Goal: Task Accomplishment & Management: Complete application form

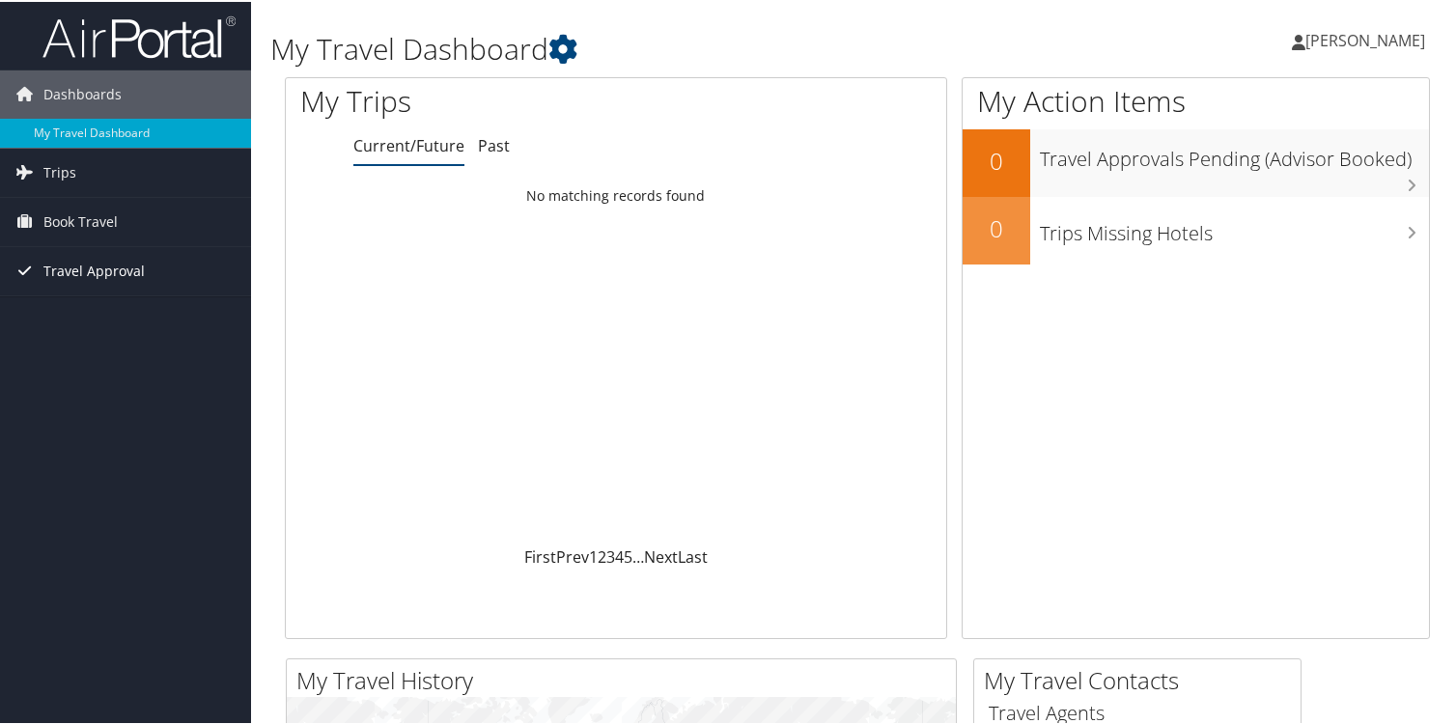
click at [77, 269] on span "Travel Approval" at bounding box center [93, 269] width 101 height 48
click at [56, 168] on span "Trips" at bounding box center [59, 171] width 33 height 48
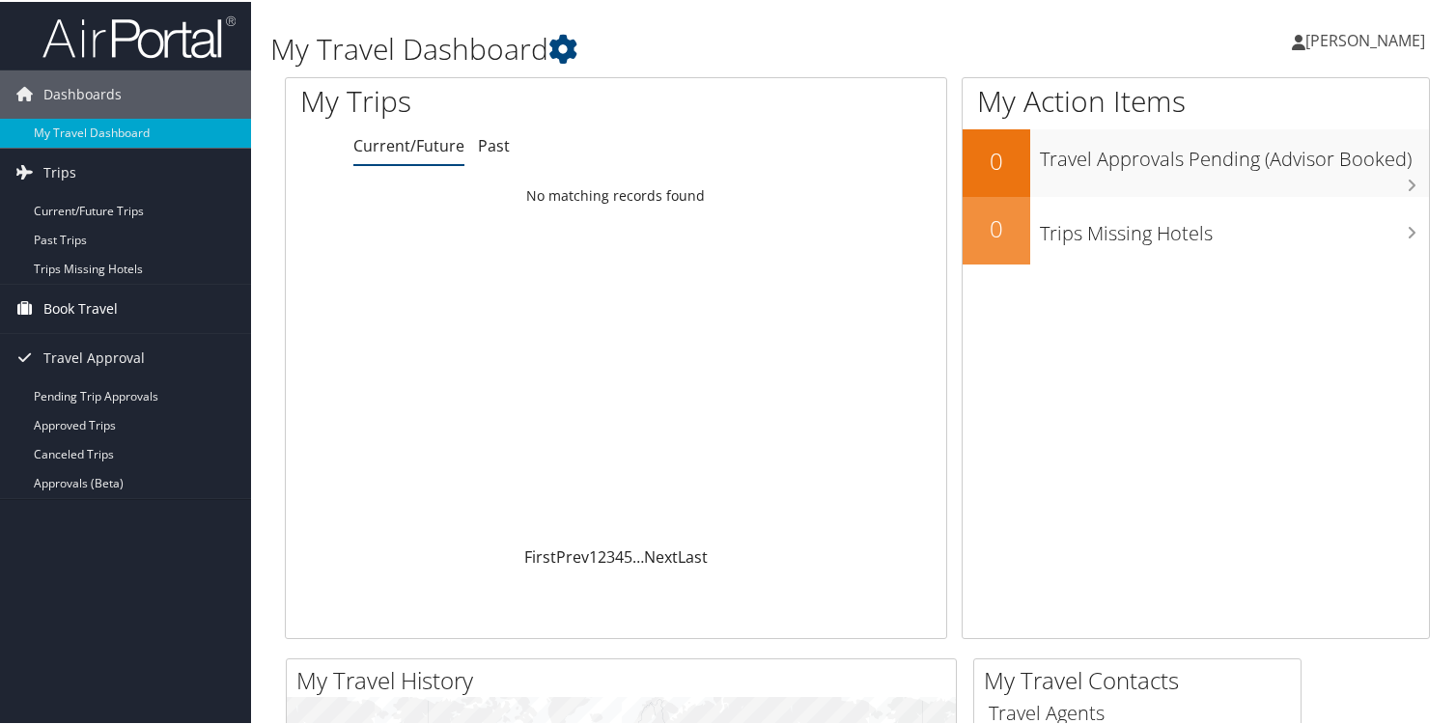
click at [104, 302] on span "Book Travel" at bounding box center [80, 307] width 74 height 48
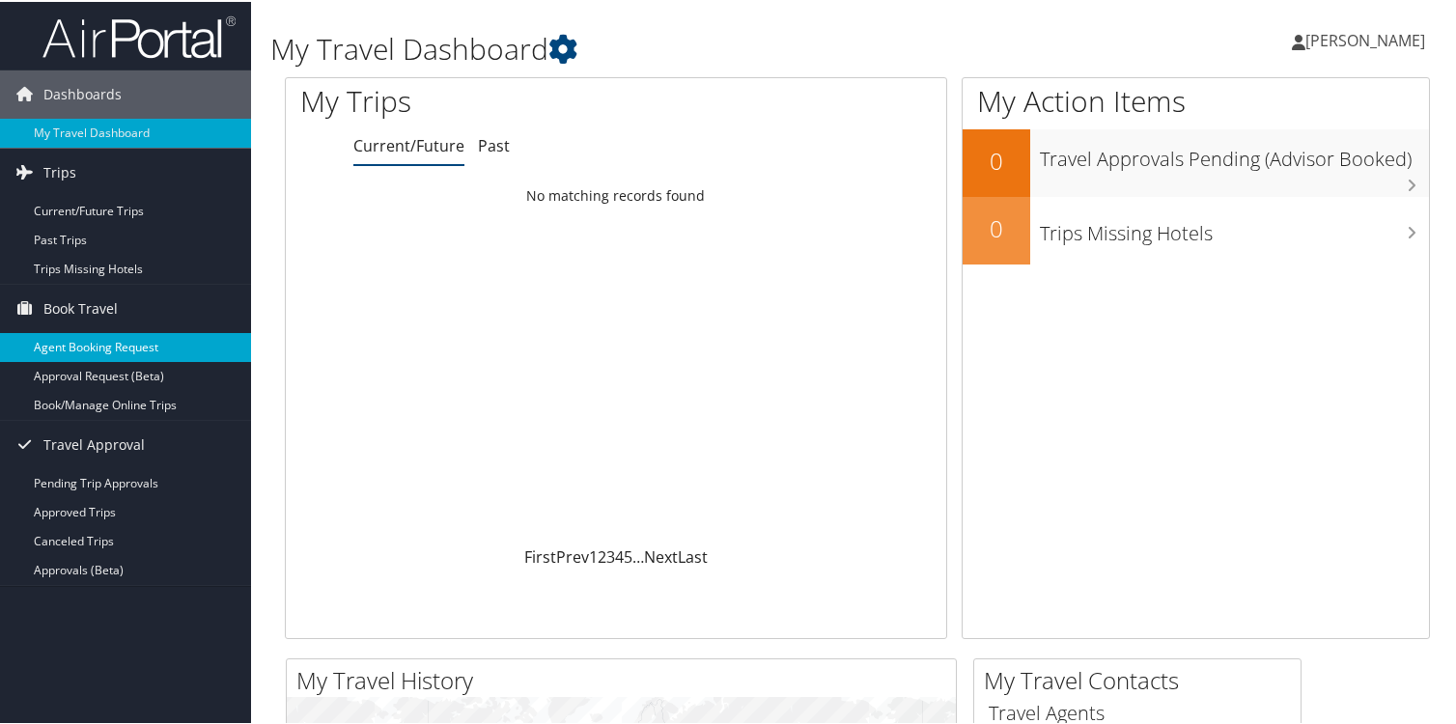
click at [170, 342] on link "Agent Booking Request" at bounding box center [125, 345] width 251 height 29
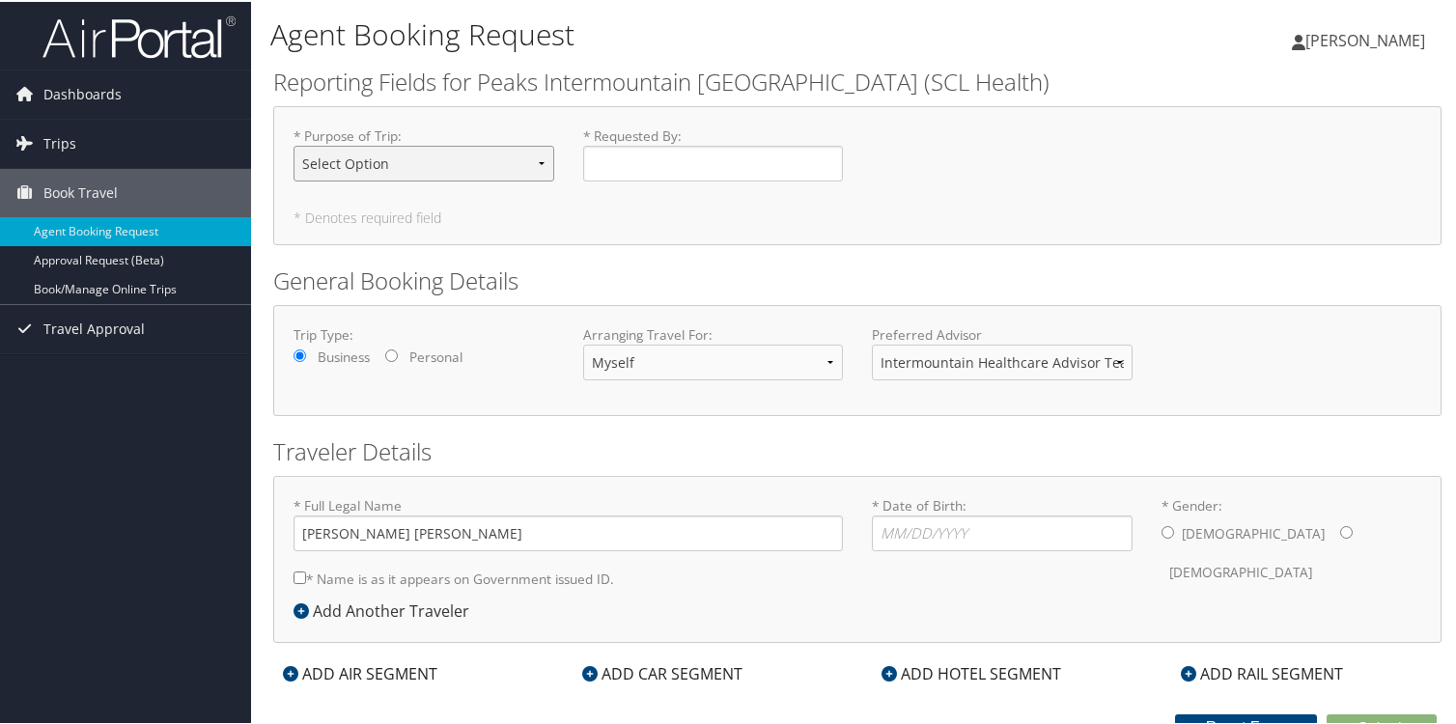
click at [496, 168] on select "Select Option 3rd Party Reimbursable Business CME Conf or Education Groups Pers…" at bounding box center [424, 162] width 261 height 36
select select "Business"
click at [294, 144] on select "Select Option 3rd Party Reimbursable Business CME Conf or Education Groups Pers…" at bounding box center [424, 162] width 261 height 36
click at [661, 176] on input "* Requested By : Required" at bounding box center [713, 162] width 261 height 36
type input "[PERSON_NAME]"
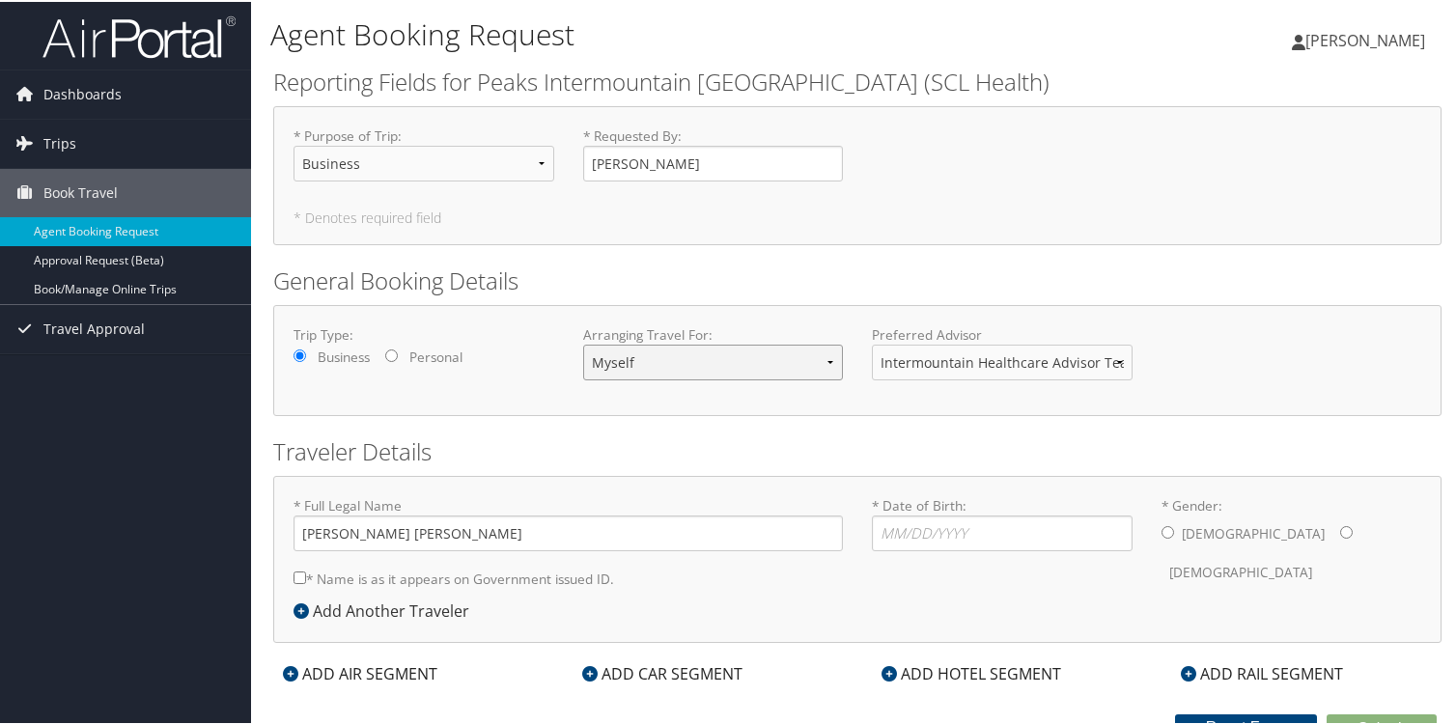
click at [686, 362] on select "Myself Another Traveler Guest Traveler" at bounding box center [713, 361] width 261 height 36
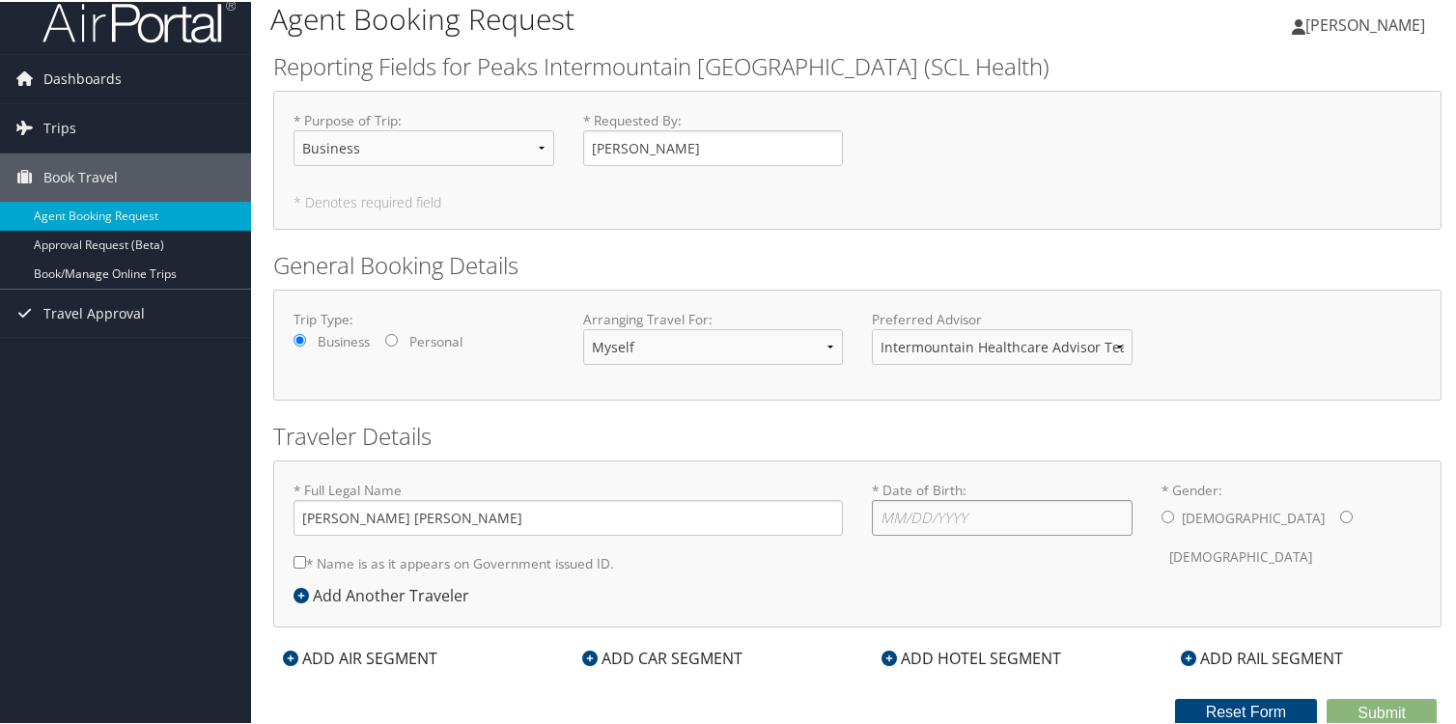
click at [944, 522] on input "* Date of Birth: Invalid Date" at bounding box center [1002, 516] width 261 height 36
type input "07/05/1995"
click at [1341, 514] on input "* Gender: Male Female" at bounding box center [1347, 515] width 13 height 13
radio input "true"
click at [641, 651] on div "ADD CAR SEGMENT" at bounding box center [663, 656] width 180 height 23
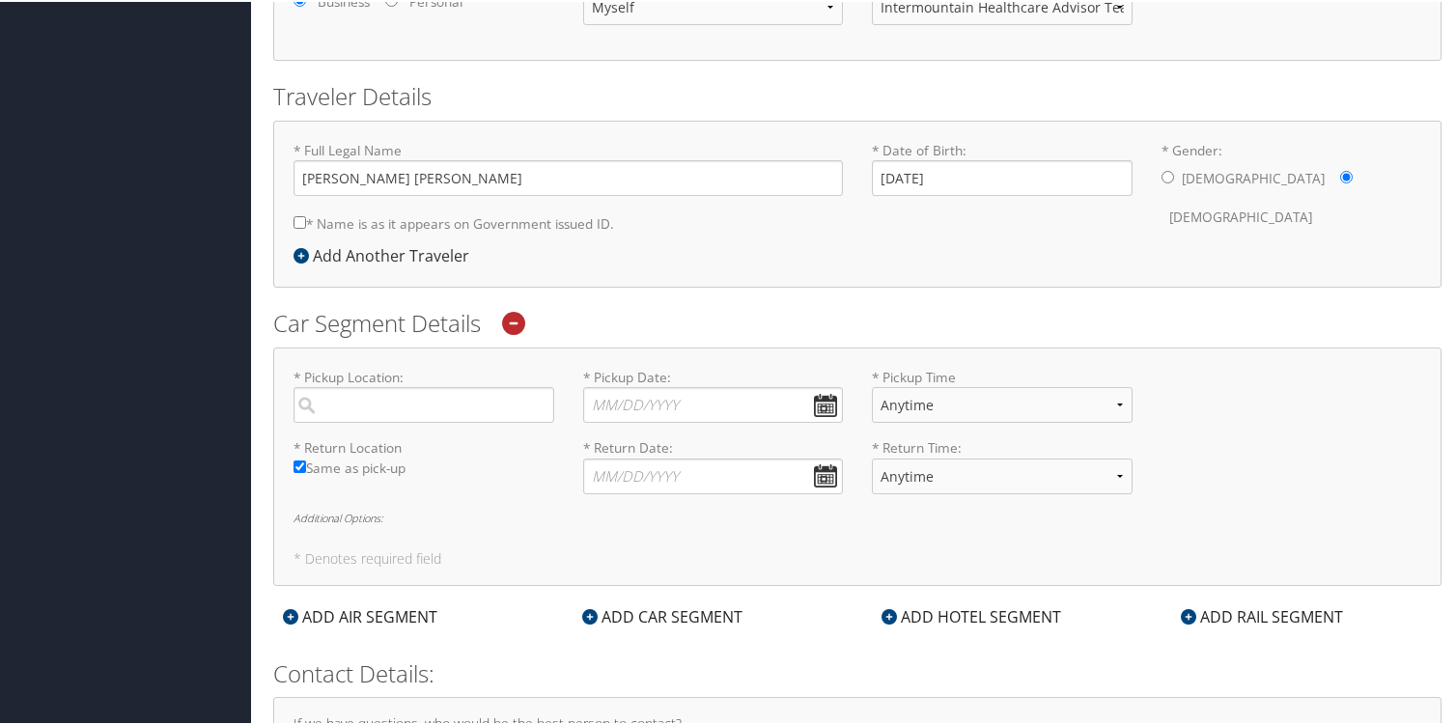
scroll to position [359, 0]
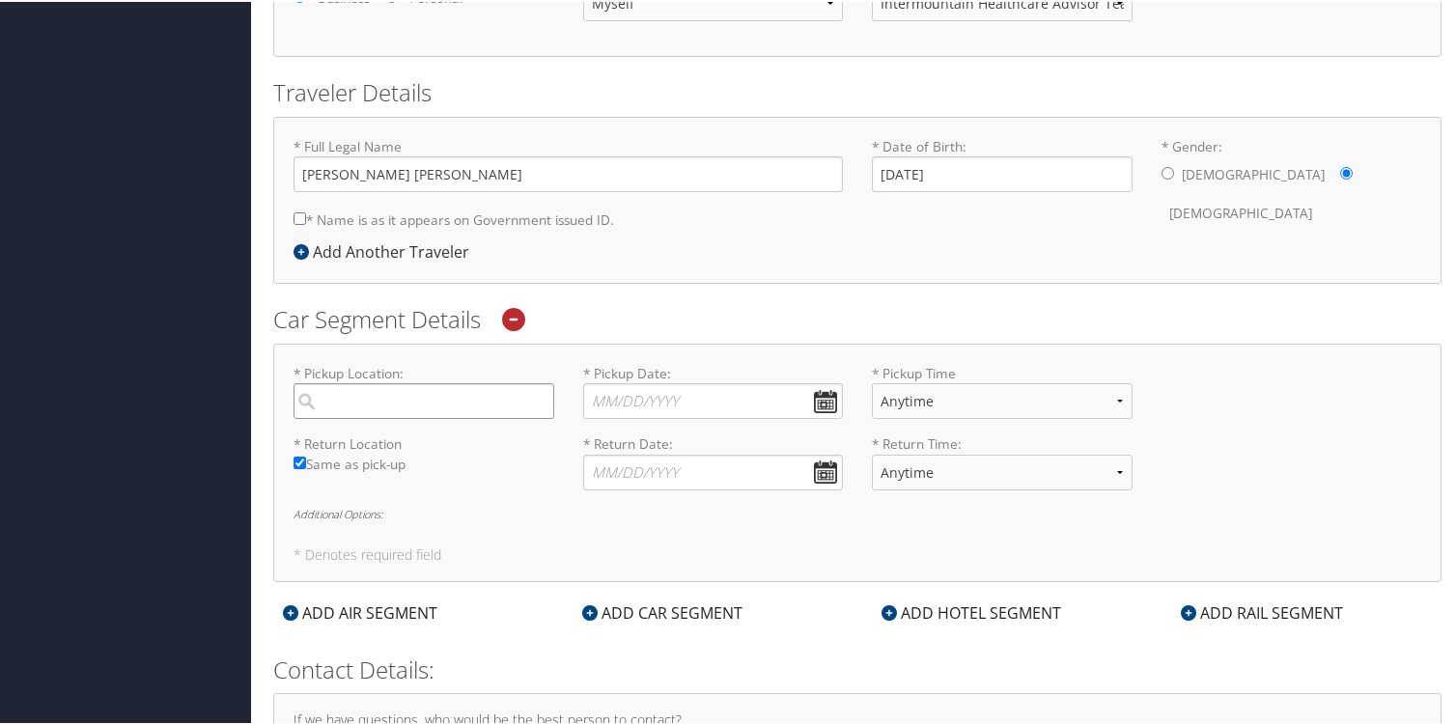
click at [411, 402] on input "search" at bounding box center [424, 399] width 261 height 36
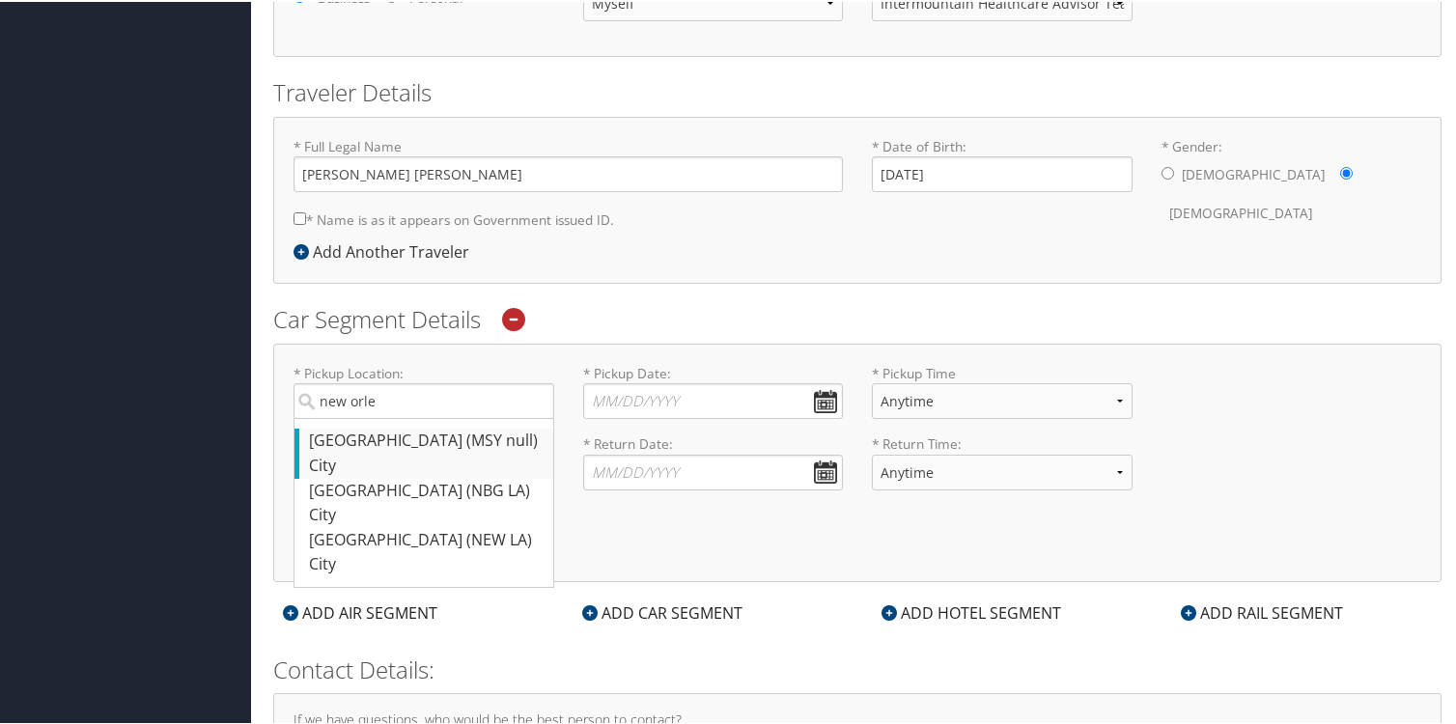
click at [381, 446] on div "New Orleans (MSY null)" at bounding box center [426, 439] width 235 height 25
click at [381, 417] on input "new orle" at bounding box center [424, 399] width 261 height 36
type input "New Orleans"
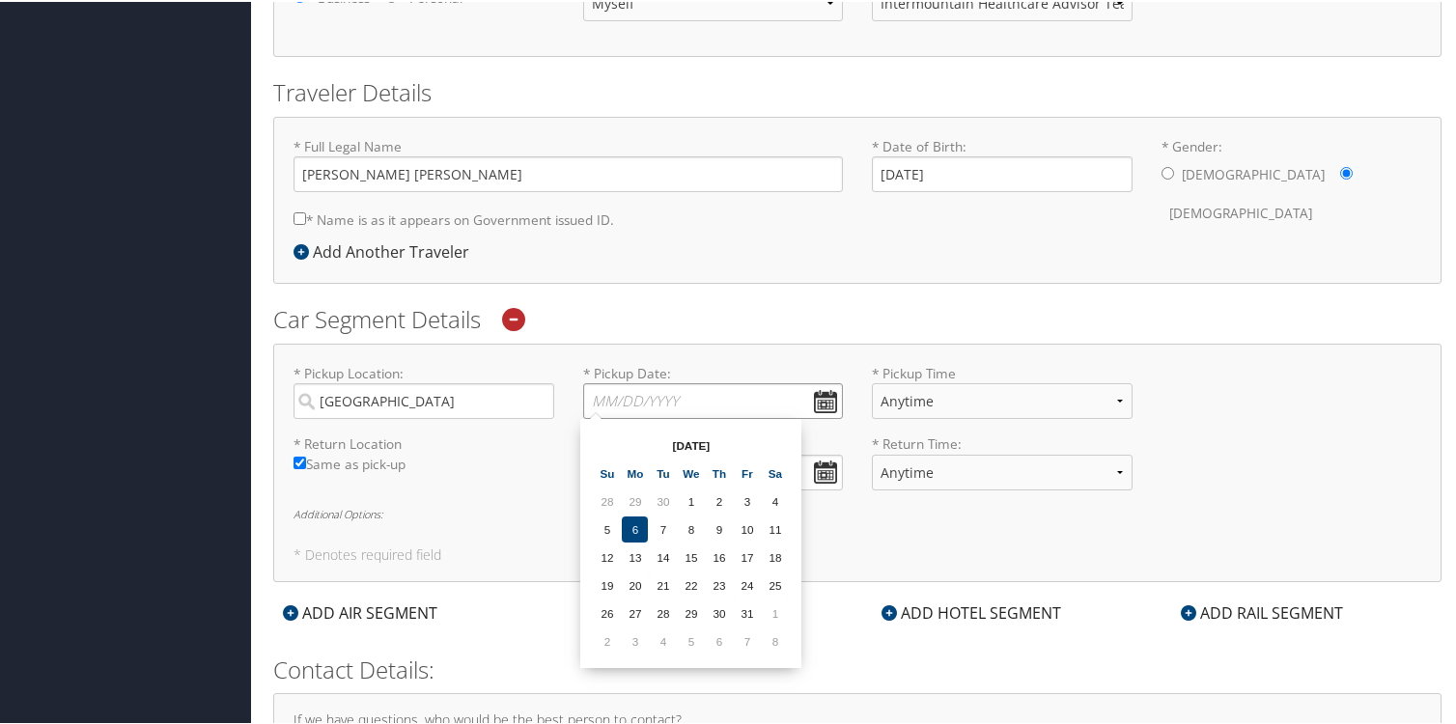
click at [693, 393] on input "* Pickup Date: Dates must be valid" at bounding box center [713, 399] width 261 height 36
click at [769, 431] on th at bounding box center [775, 444] width 26 height 26
click at [607, 526] on td "2" at bounding box center [607, 528] width 26 height 26
type input "11/02/2025"
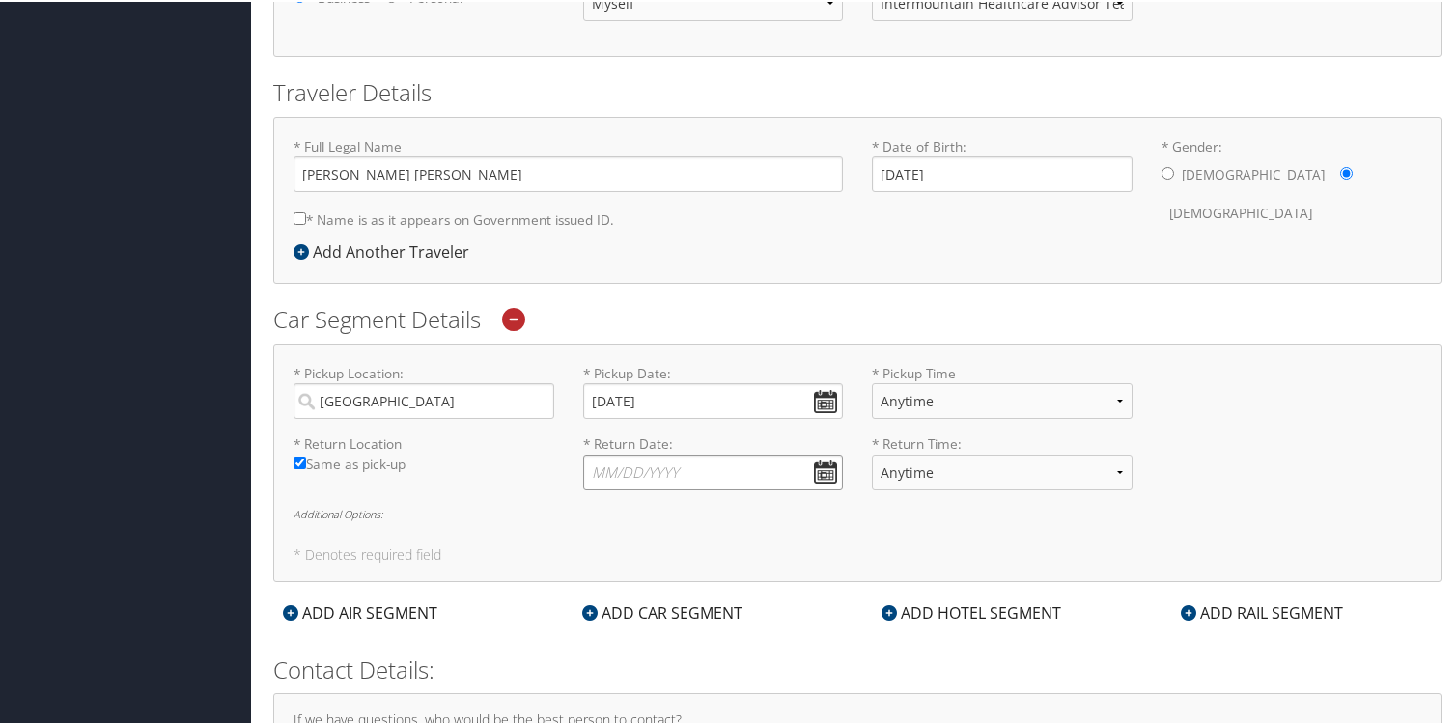
click at [824, 472] on input "* Return Date: Dates must be valid" at bounding box center [713, 471] width 261 height 36
click at [778, 506] on th at bounding box center [775, 514] width 26 height 26
click at [747, 599] on td "7" at bounding box center [747, 598] width 26 height 26
type input "11/07/2025"
click at [939, 406] on select "Anytime 12:00 AM 1:00 AM 2:00 AM 3:00 AM 4:00 AM 5:00 AM 6:00 AM 7:00 AM 8:00 A…" at bounding box center [1002, 399] width 261 height 36
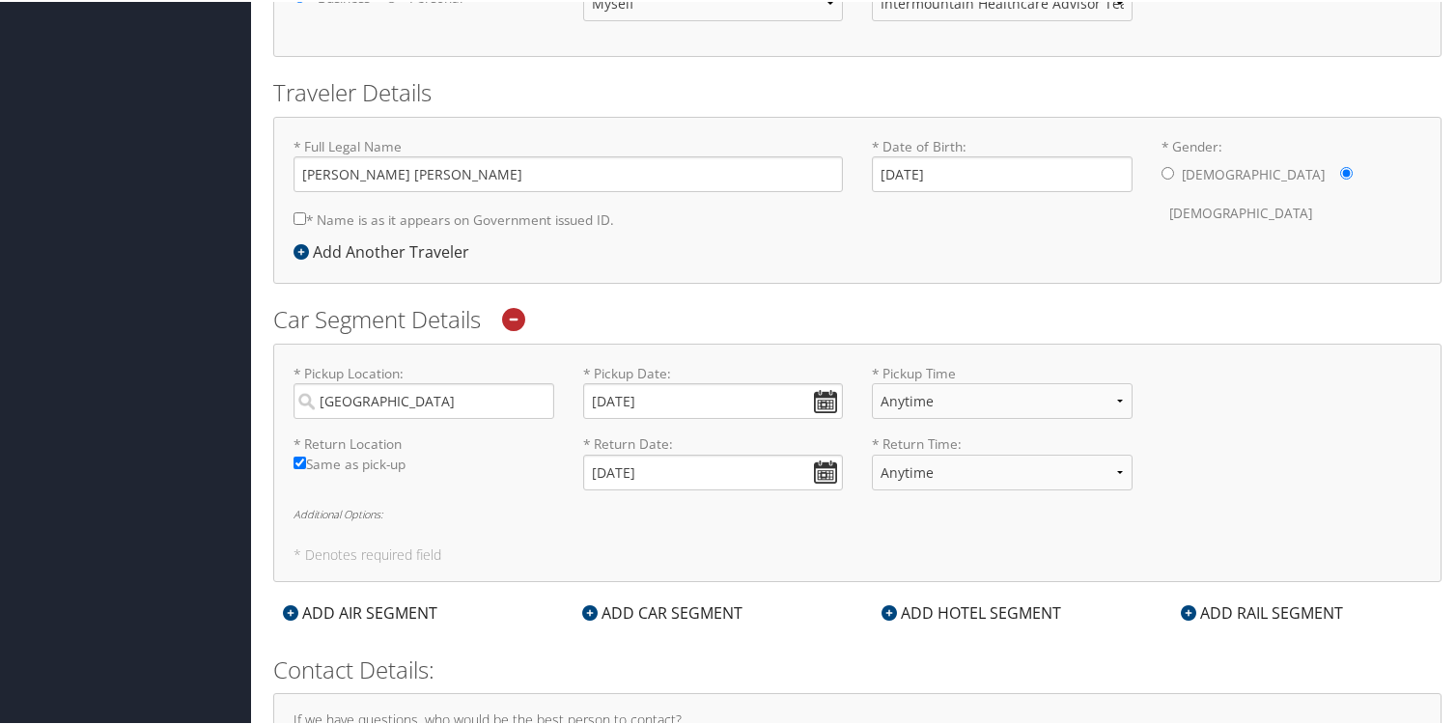
click at [1200, 399] on div "* Pickup Location: New Orleans Required * Pickup Date: 11/02/2025 Dates must be…" at bounding box center [857, 397] width 1157 height 71
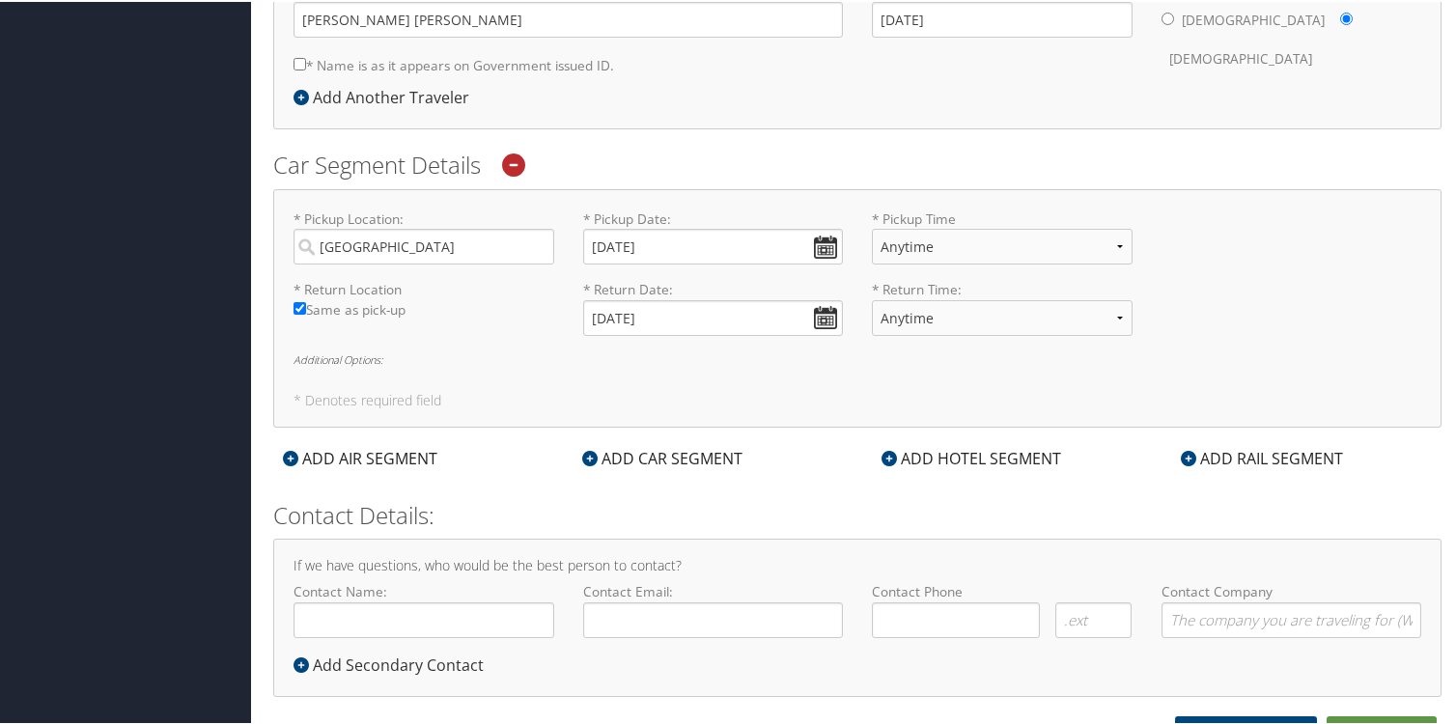
scroll to position [530, 0]
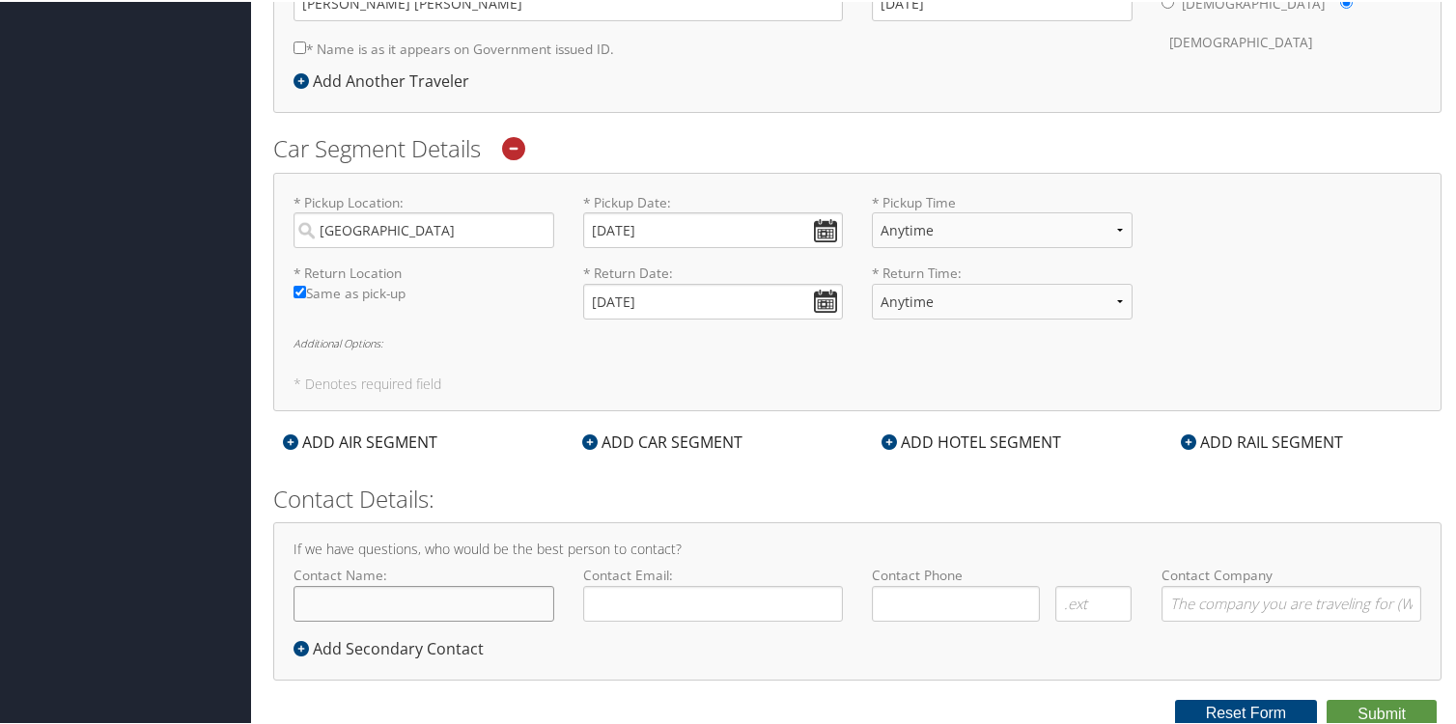
click at [456, 607] on input "Contact Name:" at bounding box center [424, 602] width 261 height 36
type input "[PERSON_NAME]"
type input "Alexis"
type input "( ) -"
type input "alexis.rognholt@imail.org"
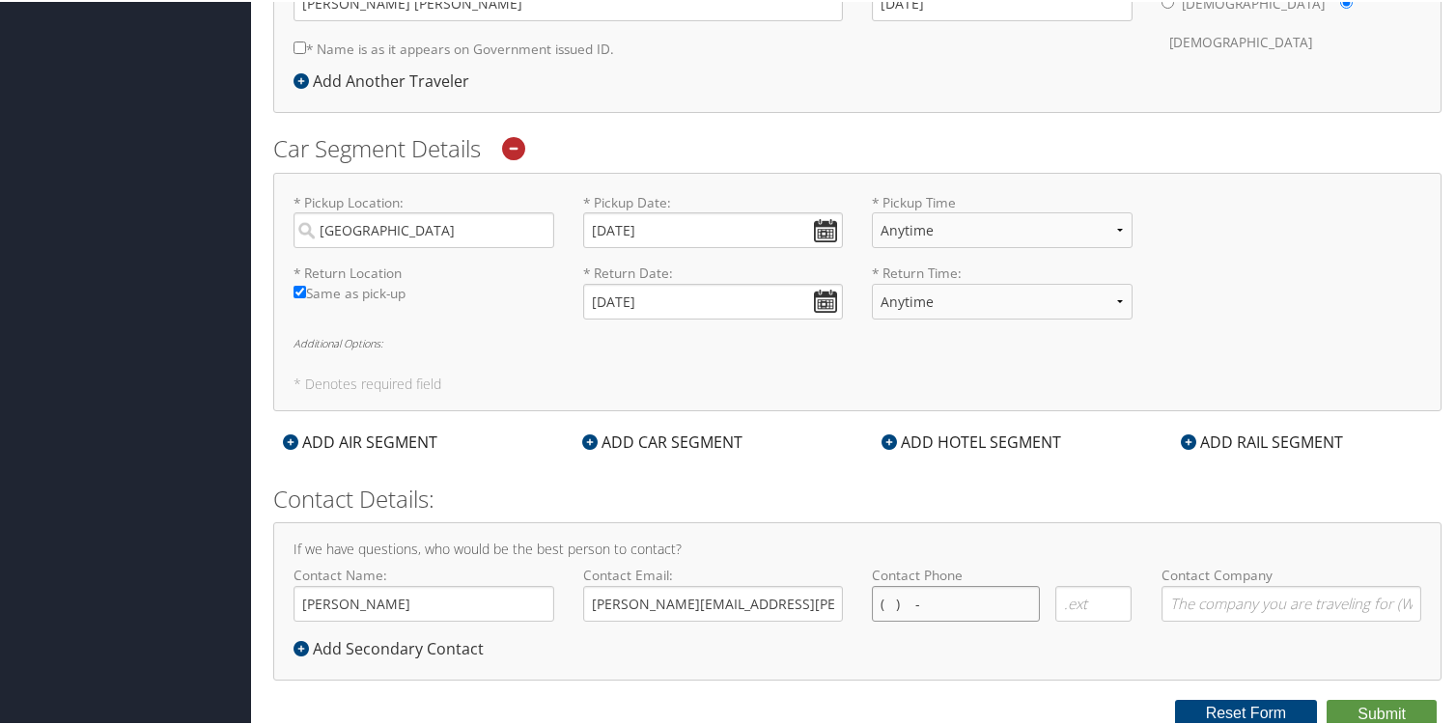
click at [896, 603] on input "( ) -" at bounding box center [956, 602] width 168 height 36
type input "(715) 563-7370"
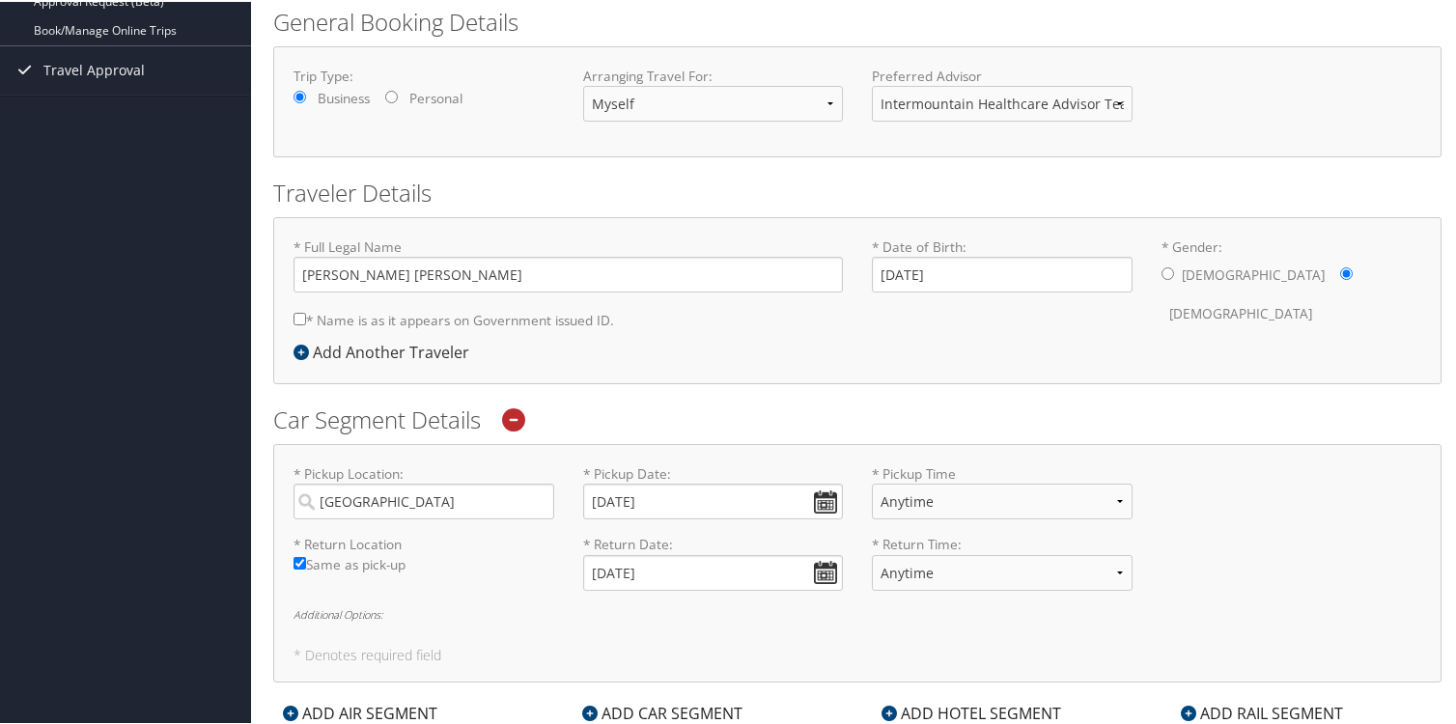
scroll to position [263, 0]
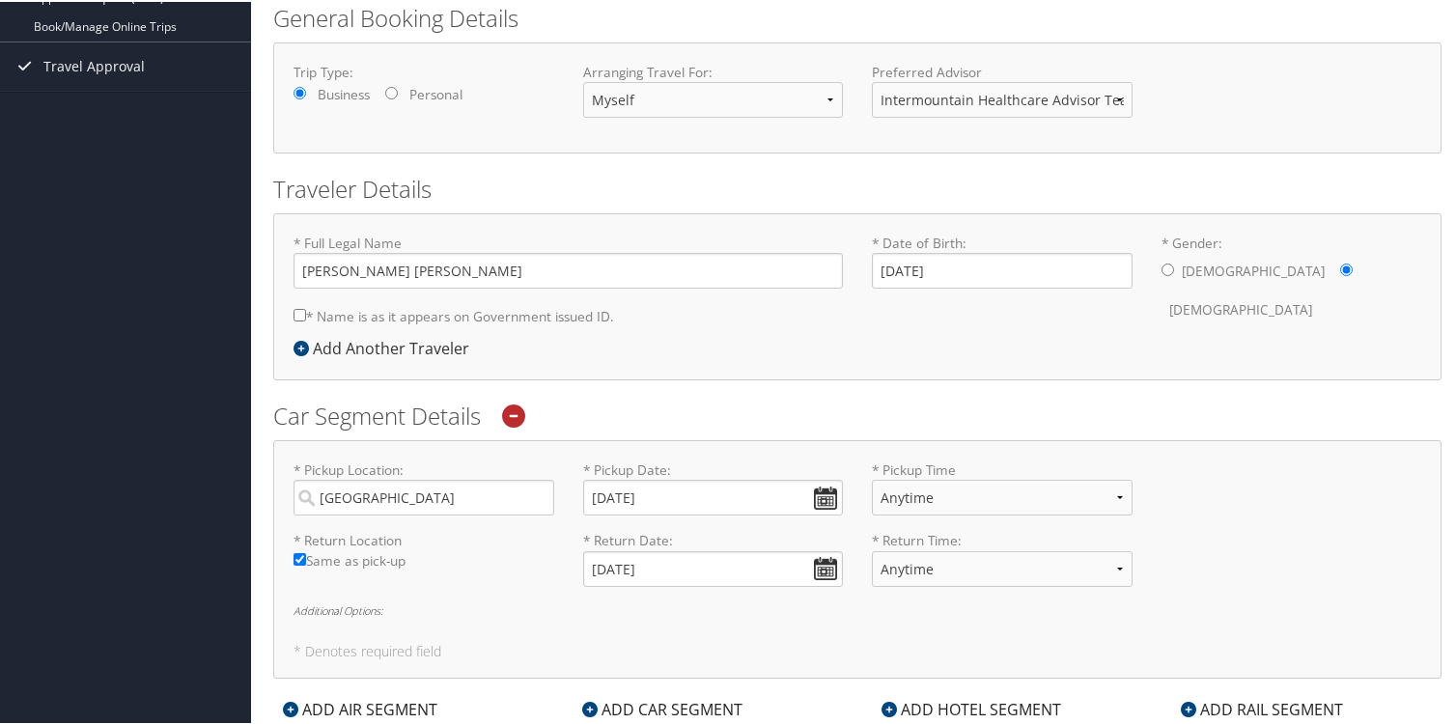
type input "Mount Saint Vincent"
click at [974, 89] on select "Intermountain Healthcare Advisor Team" at bounding box center [1002, 98] width 261 height 36
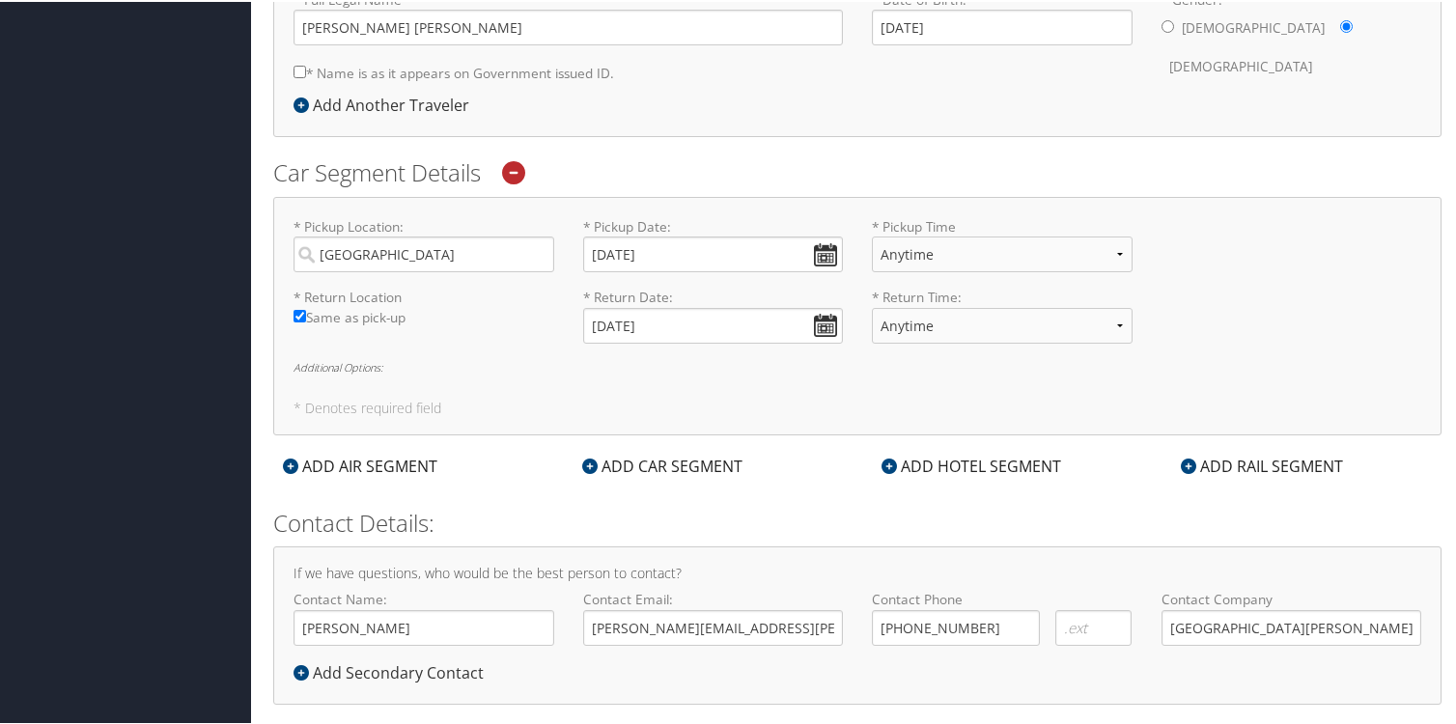
scroll to position [530, 0]
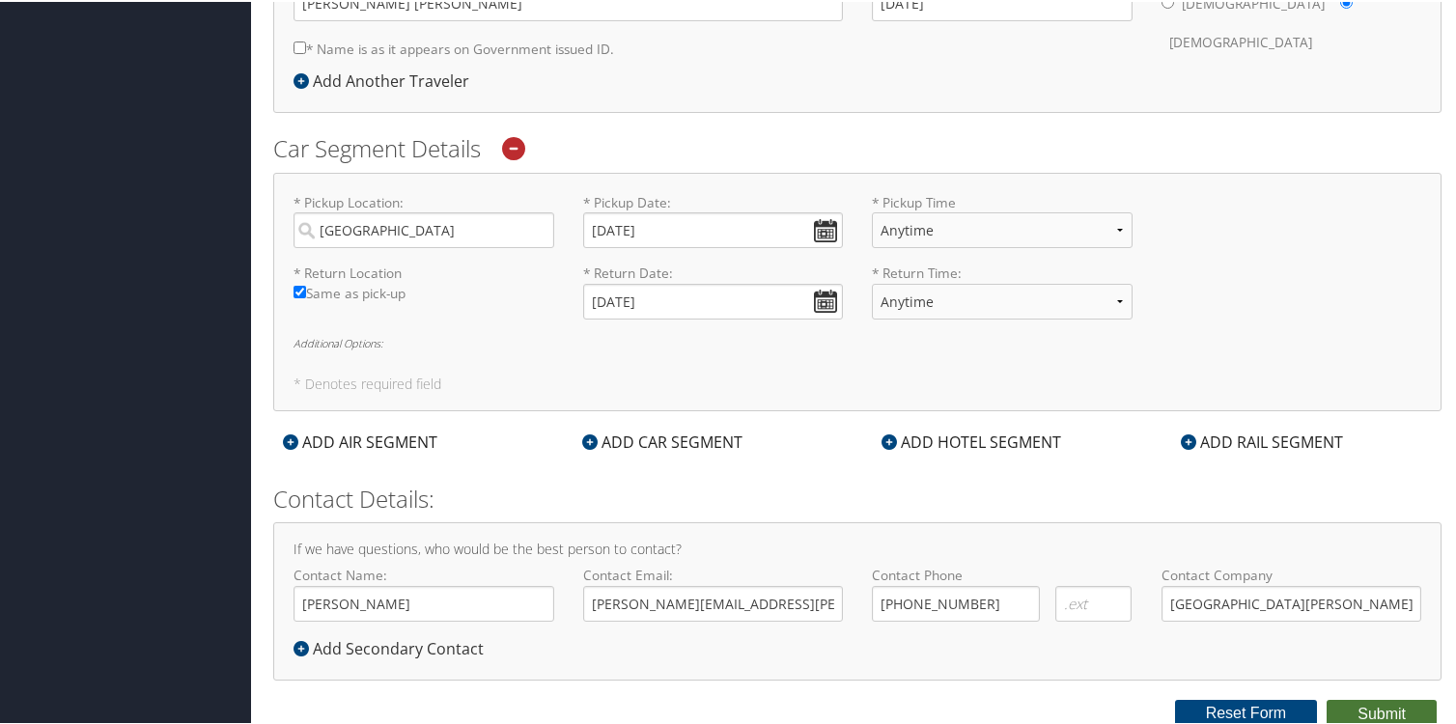
click at [1351, 709] on button "Submit" at bounding box center [1382, 712] width 110 height 29
click at [301, 45] on input "* Name is as it appears on Government issued ID." at bounding box center [300, 46] width 13 height 13
checkbox input "true"
click at [1391, 704] on button "Submit" at bounding box center [1382, 712] width 110 height 29
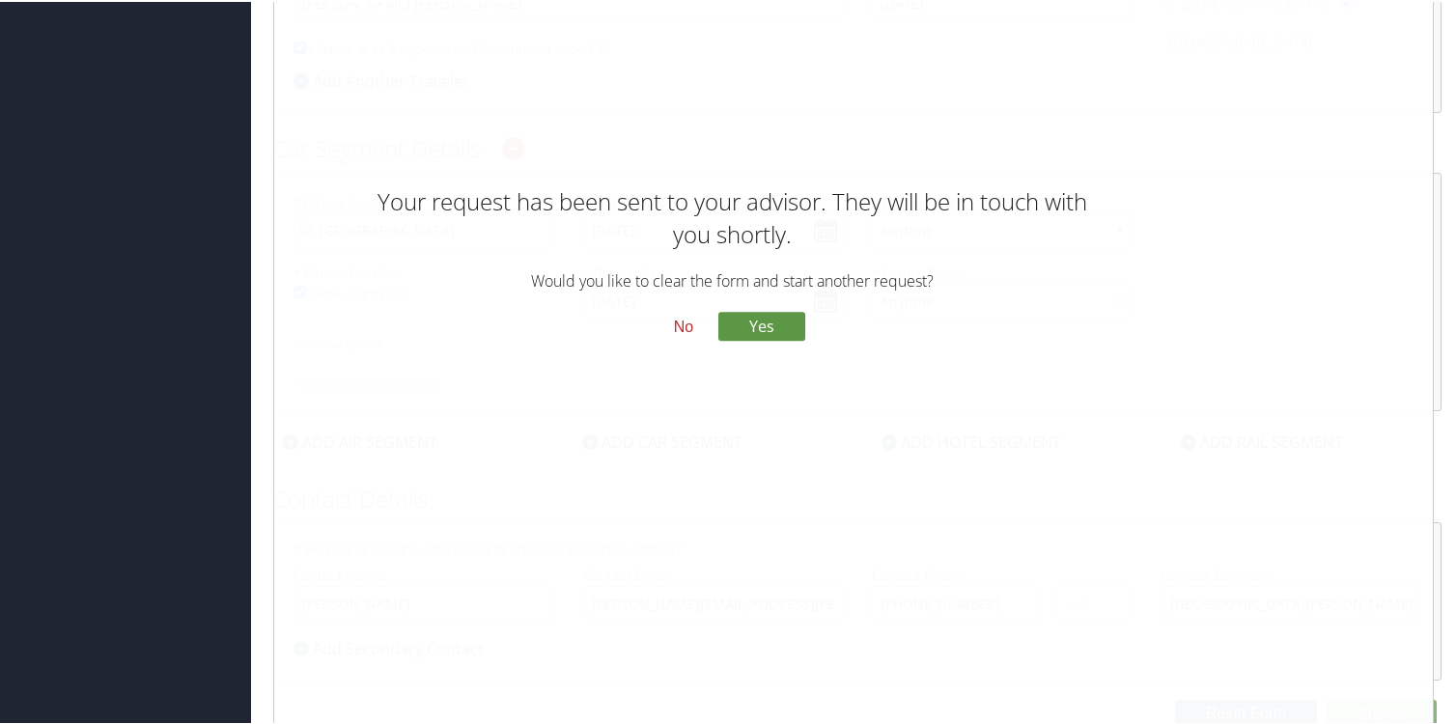
click at [680, 323] on button "No" at bounding box center [684, 325] width 50 height 33
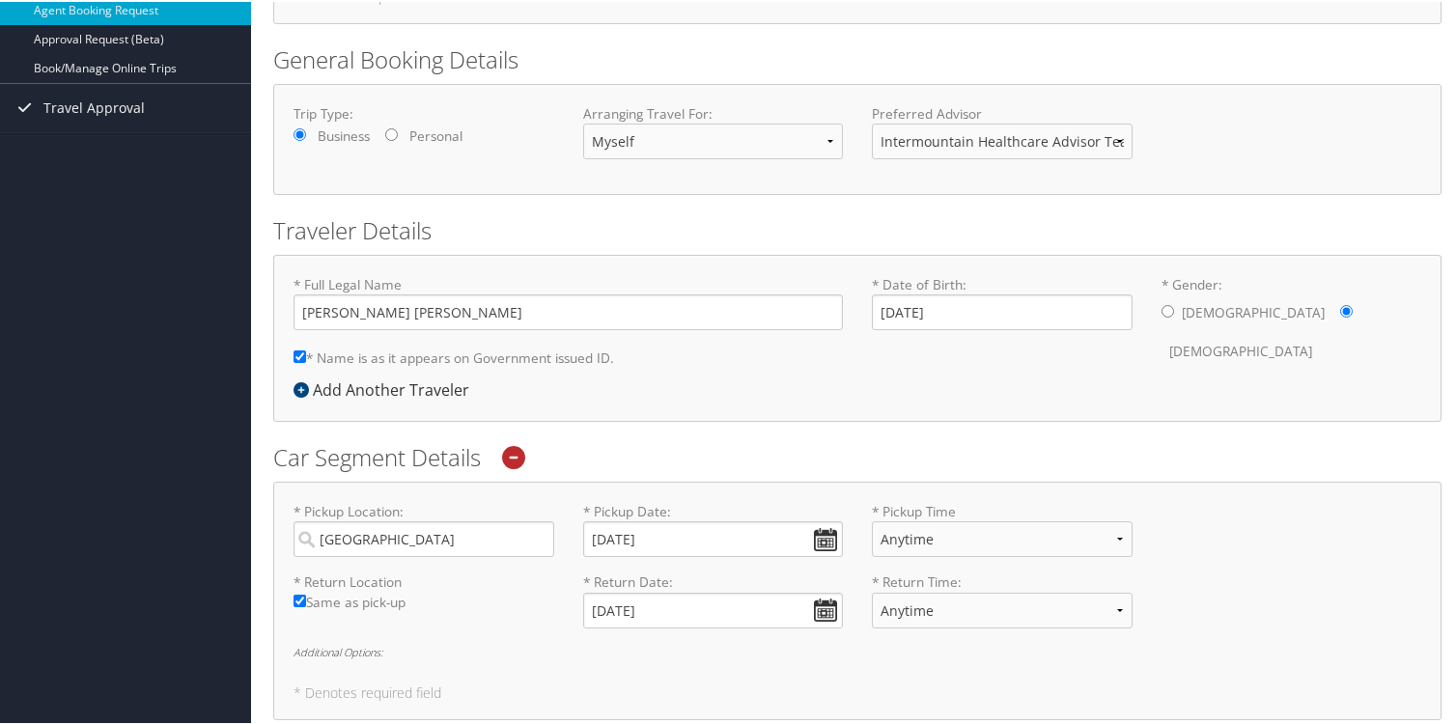
scroll to position [0, 0]
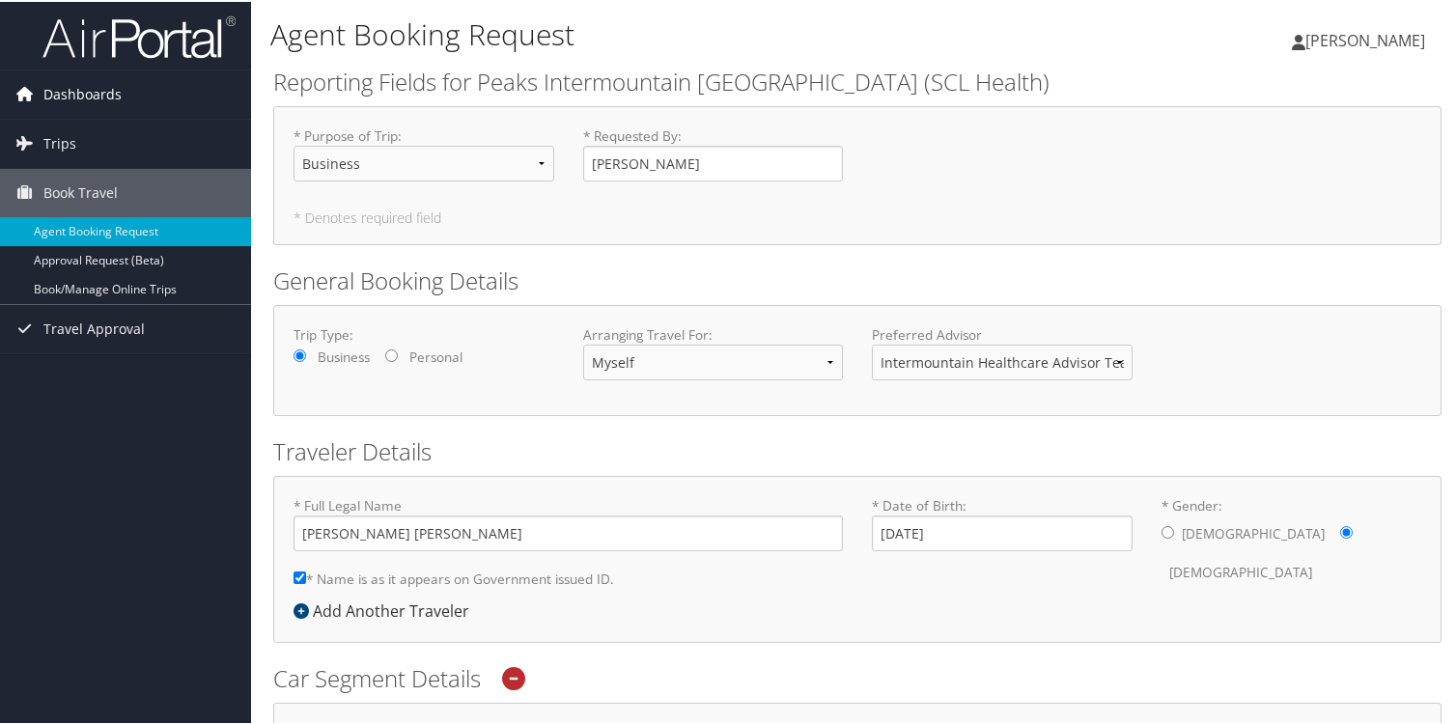
click at [76, 99] on span "Dashboards" at bounding box center [82, 93] width 78 height 48
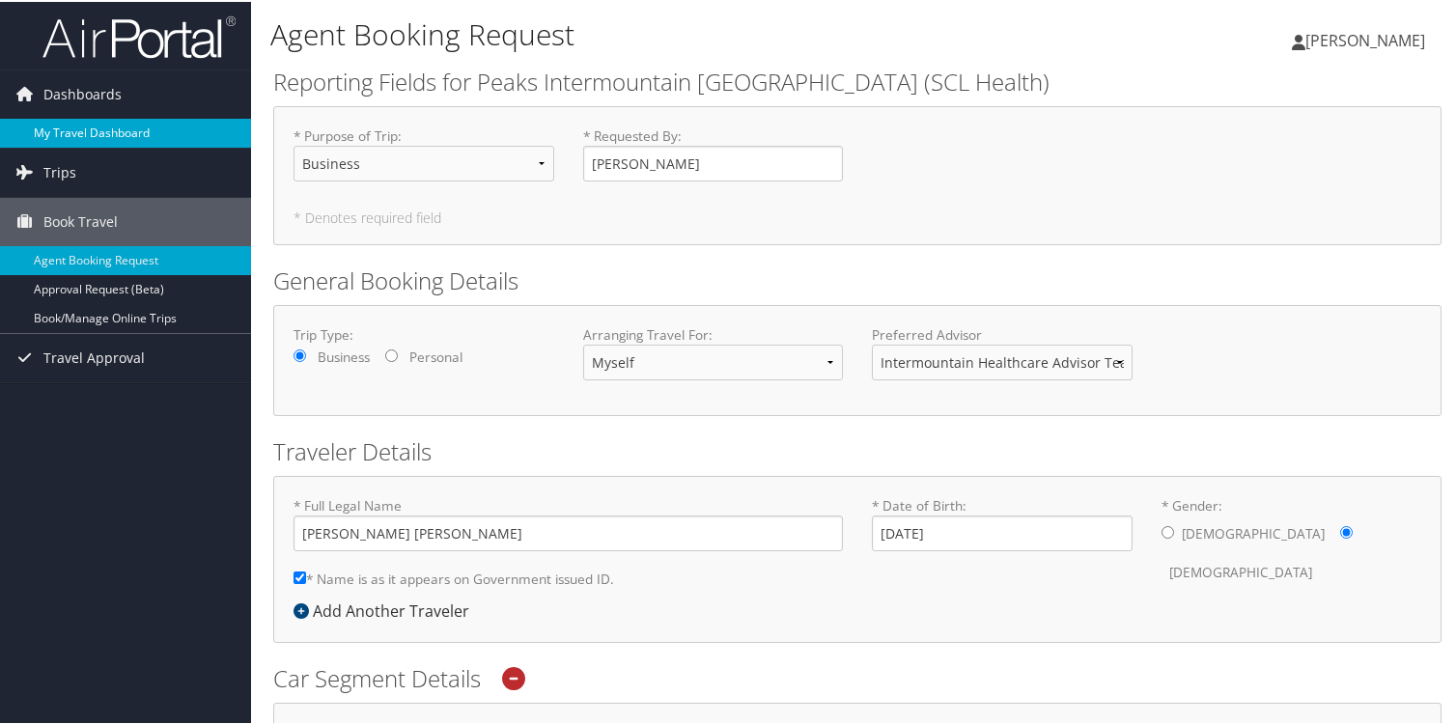
click at [68, 129] on link "My Travel Dashboard" at bounding box center [125, 131] width 251 height 29
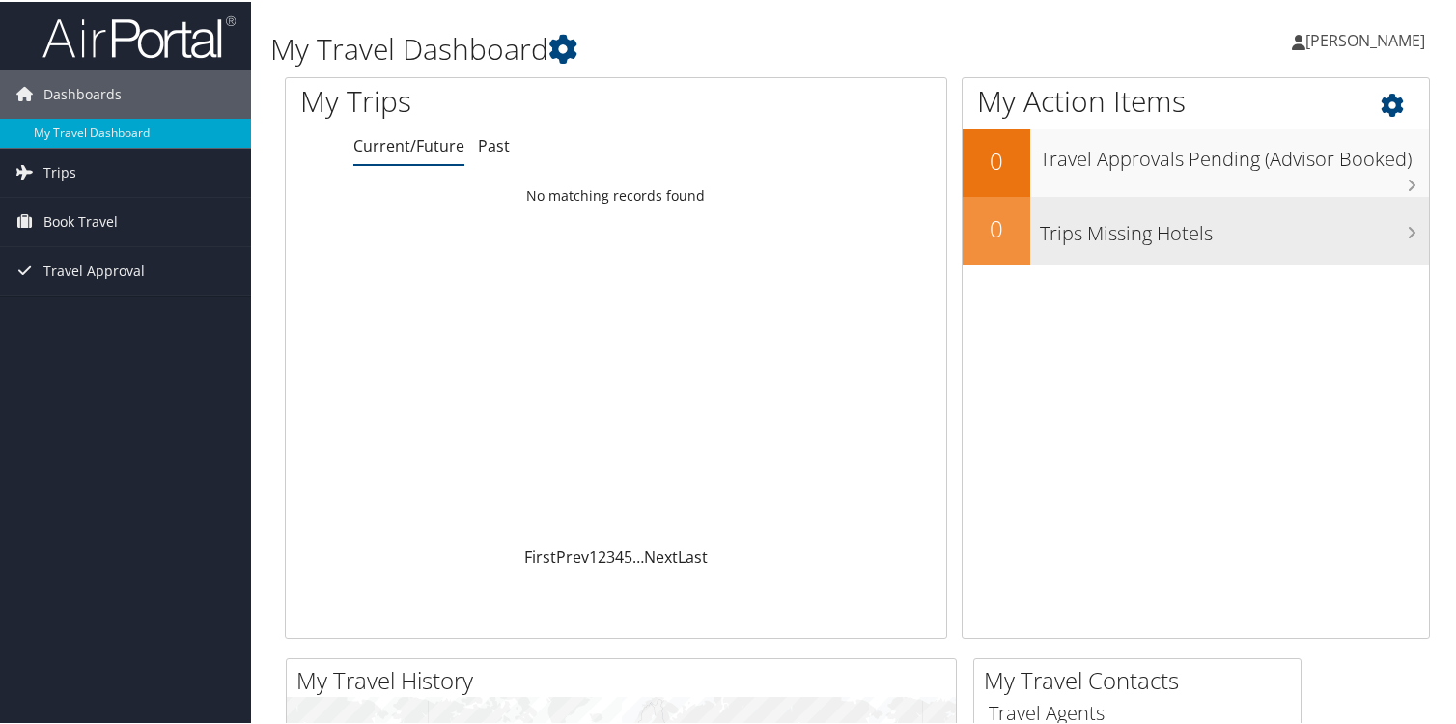
click at [1103, 248] on div "Trips Missing Hotels" at bounding box center [1230, 229] width 399 height 68
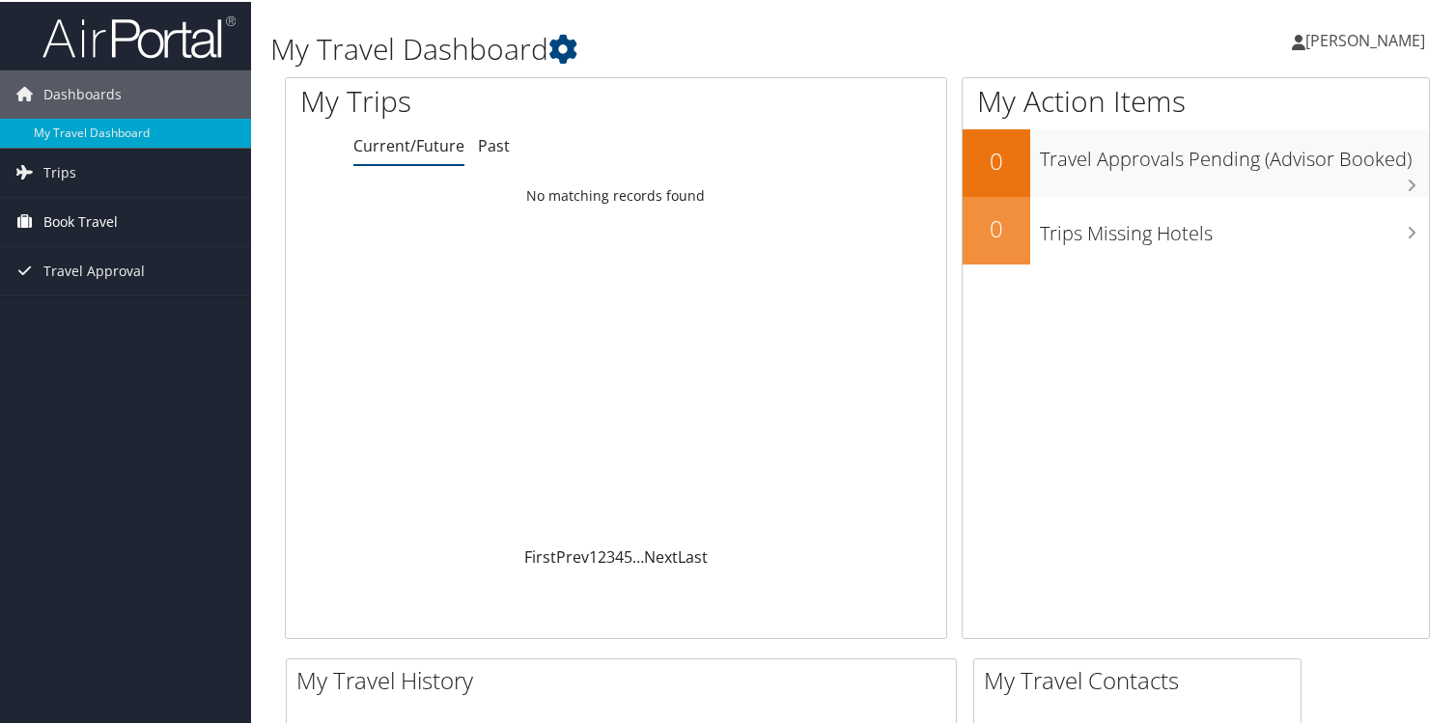
click at [71, 232] on span "Book Travel" at bounding box center [80, 220] width 74 height 48
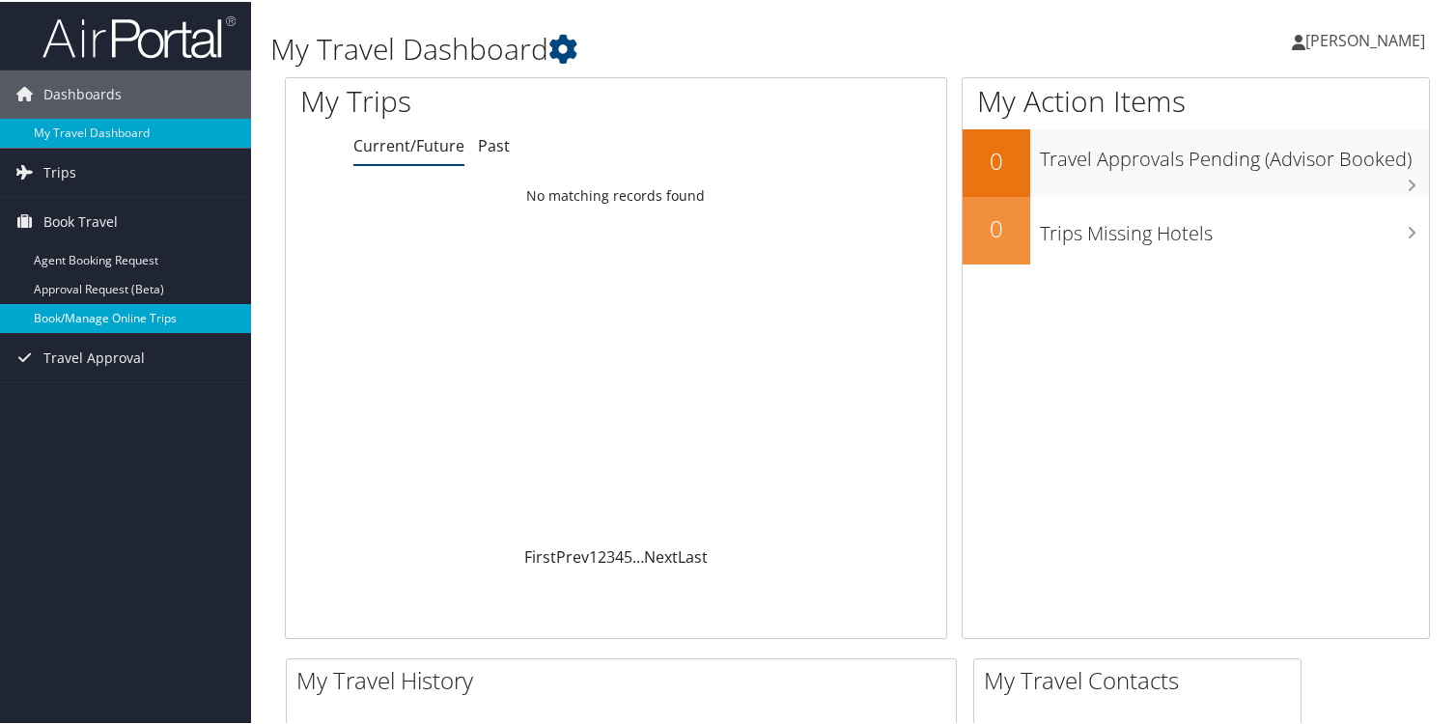
click at [85, 313] on link "Book/Manage Online Trips" at bounding box center [125, 316] width 251 height 29
